Goal: Information Seeking & Learning: Learn about a topic

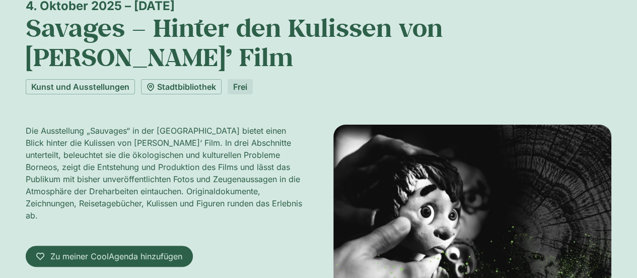
scroll to position [104, 0]
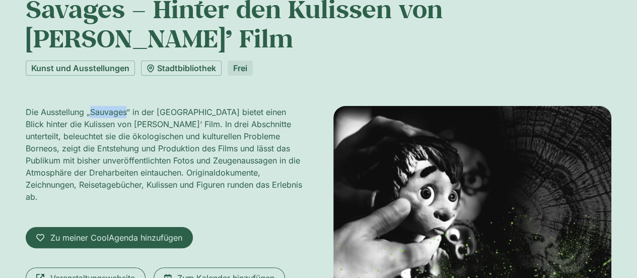
drag, startPoint x: 126, startPoint y: 110, endPoint x: 89, endPoint y: 110, distance: 36.8
click at [89, 110] on font "Die Ausstellung „Sauvages“ in der [GEOGRAPHIC_DATA] bietet einen Blick hinter d…" at bounding box center [164, 154] width 277 height 95
copy font "Sauvages"
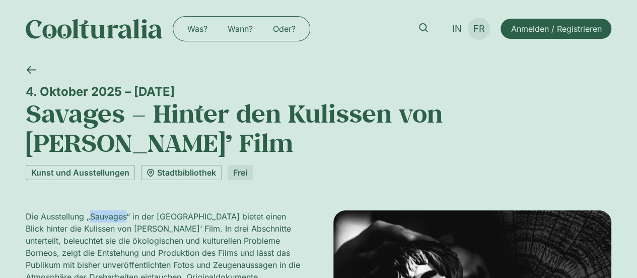
click at [478, 30] on font "FR" at bounding box center [480, 28] width 12 height 11
click at [454, 24] on font "IN" at bounding box center [458, 28] width 10 height 11
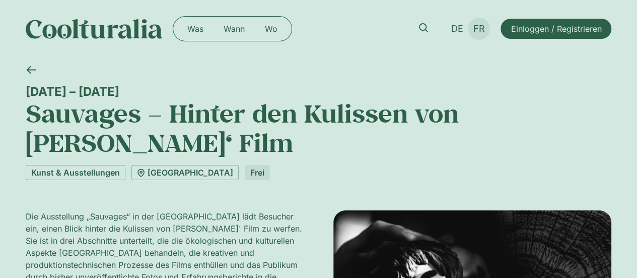
click at [482, 28] on font "FR" at bounding box center [480, 28] width 12 height 11
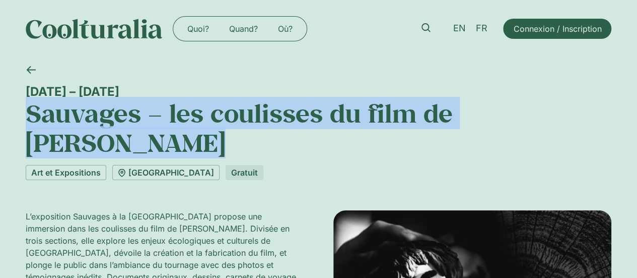
drag, startPoint x: 62, startPoint y: 145, endPoint x: 27, endPoint y: 115, distance: 46.2
click at [27, 115] on h1 "Sauvages – les coulisses du film de [PERSON_NAME]" at bounding box center [319, 128] width 587 height 58
copy h1 "Sauvages – les coulisses du film de [PERSON_NAME]"
